Goal: Check status: Check status

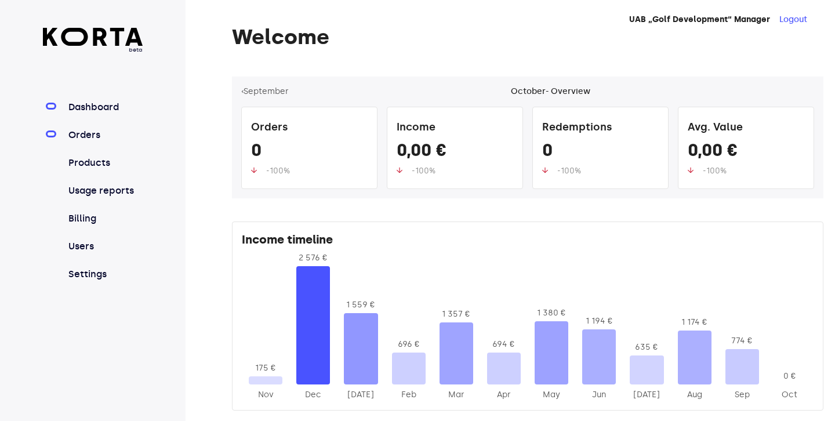
click at [77, 137] on link "Orders" at bounding box center [104, 135] width 77 height 14
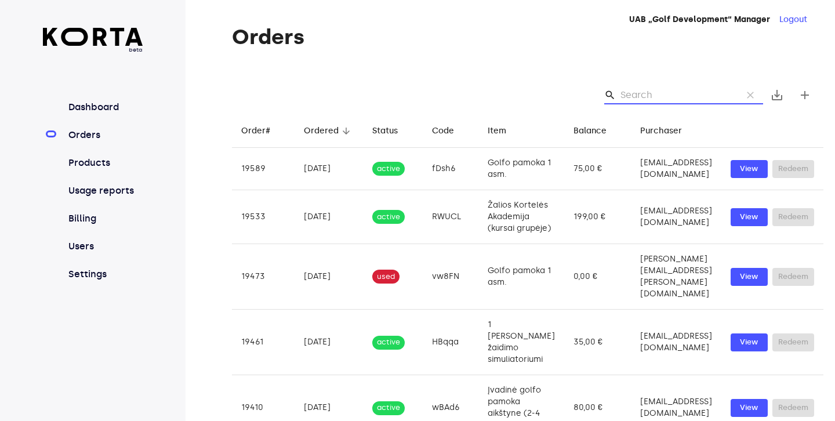
click at [679, 93] on input "Search" at bounding box center [676, 95] width 112 height 19
paste input "whhur"
type input "whhur"
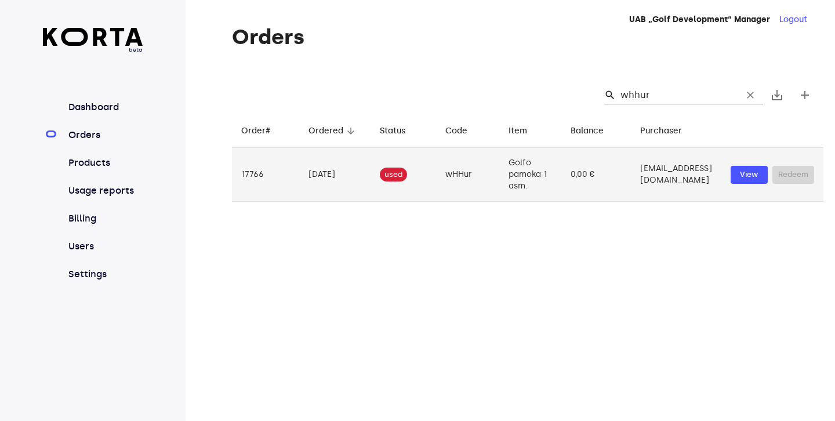
click at [511, 174] on td "Golfo pamoka 1 asm." at bounding box center [529, 175] width 61 height 54
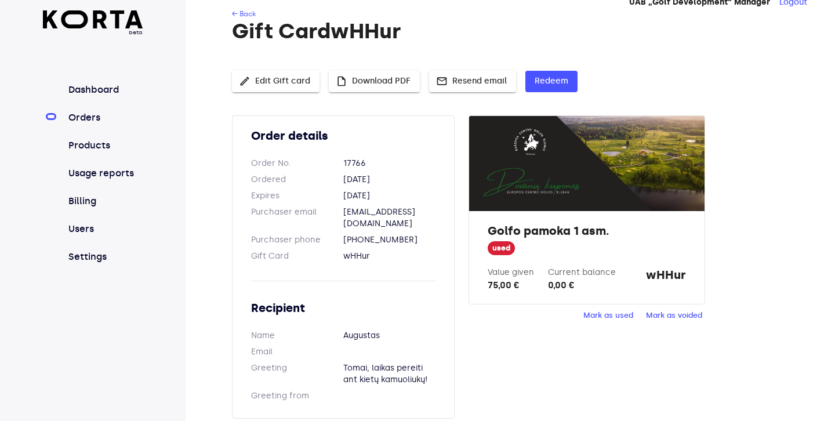
scroll to position [17, 0]
